Goal: Information Seeking & Learning: Learn about a topic

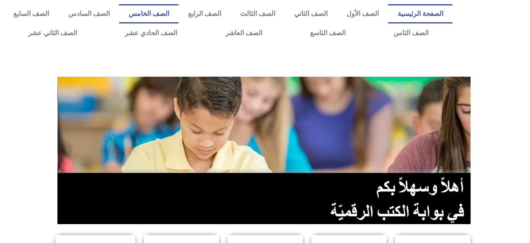
click at [179, 13] on link "الصف الخامس" at bounding box center [149, 13] width 60 height 19
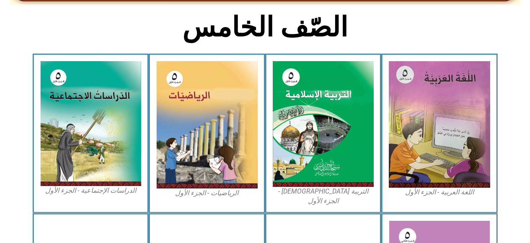
scroll to position [210, 0]
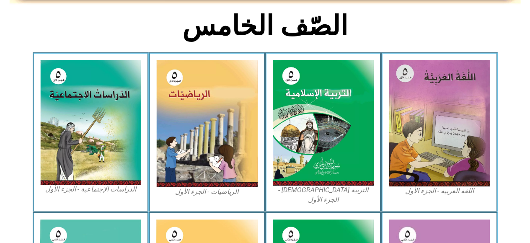
click at [104, 147] on img at bounding box center [90, 122] width 101 height 125
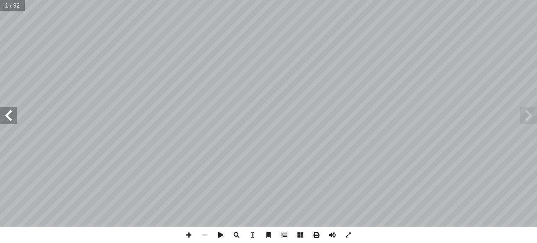
click at [15, 117] on span at bounding box center [8, 115] width 17 height 17
click at [11, 116] on span at bounding box center [8, 115] width 17 height 17
click at [8, 119] on span at bounding box center [8, 115] width 17 height 17
click at [8, 115] on span at bounding box center [8, 115] width 17 height 17
click at [9, 117] on span at bounding box center [8, 115] width 17 height 17
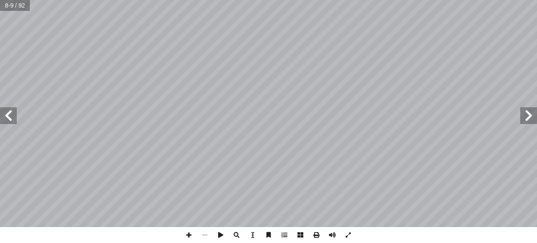
click at [9, 119] on span at bounding box center [8, 115] width 17 height 17
click at [9, 116] on span at bounding box center [8, 115] width 17 height 17
click at [7, 117] on span at bounding box center [8, 115] width 17 height 17
click at [7, 115] on span at bounding box center [8, 115] width 17 height 17
click at [10, 117] on span at bounding box center [8, 115] width 17 height 17
